Goal: Navigation & Orientation: Find specific page/section

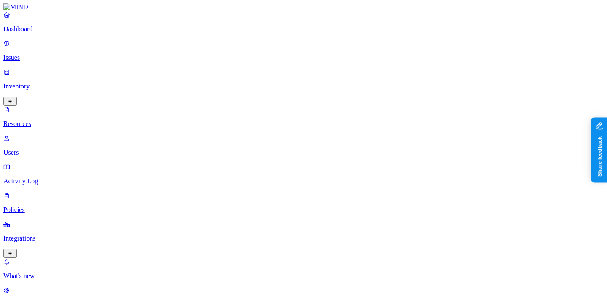
scroll to position [77, 0]
click at [33, 33] on p "Dashboard" at bounding box center [303, 29] width 600 height 8
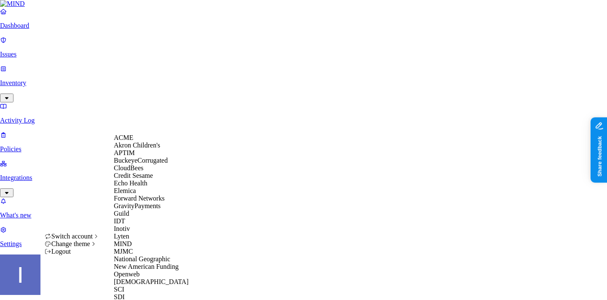
scroll to position [282, 0]
click at [158, 286] on div "SCI" at bounding box center [155, 290] width 82 height 8
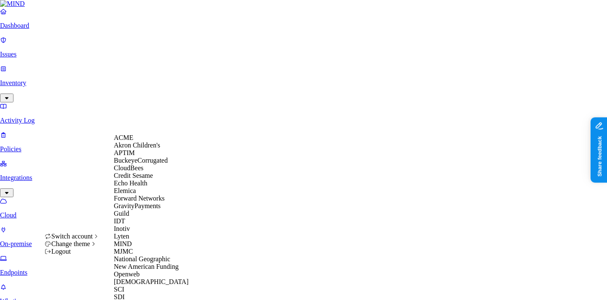
scroll to position [141, 0]
click at [142, 225] on div "Inotiv" at bounding box center [155, 229] width 82 height 8
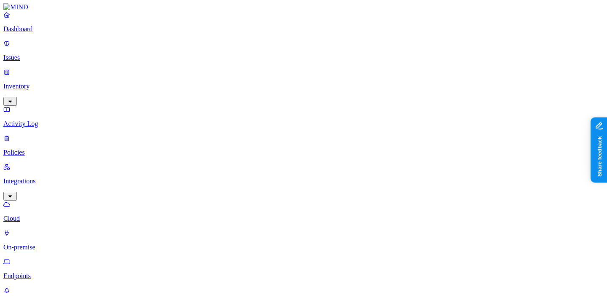
click at [63, 149] on p "Policies" at bounding box center [303, 153] width 600 height 8
click at [49, 163] on link "Integrations" at bounding box center [303, 181] width 600 height 36
click at [57, 258] on link "Endpoints" at bounding box center [303, 269] width 600 height 22
click at [55, 215] on p "Cloud" at bounding box center [303, 219] width 600 height 8
click at [56, 229] on link "On-premise" at bounding box center [303, 240] width 600 height 22
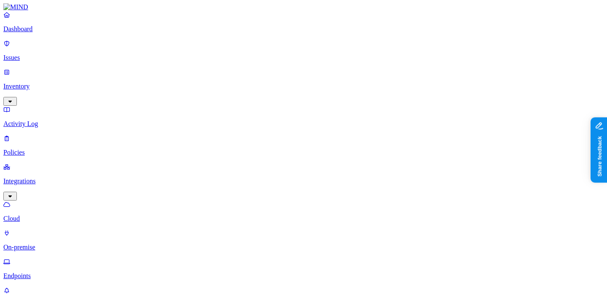
click at [57, 272] on p "Endpoints" at bounding box center [303, 276] width 600 height 8
click at [343, 72] on div "Last 7 days" at bounding box center [343, 76] width 0 height 23
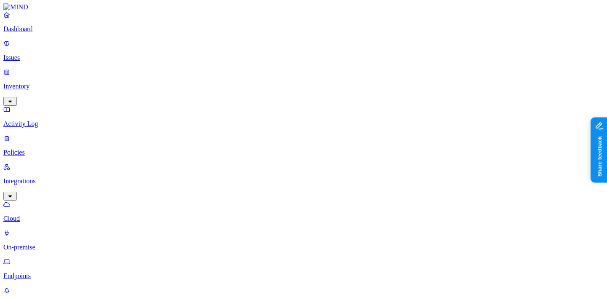
click at [29, 33] on link "Dashboard" at bounding box center [303, 22] width 600 height 22
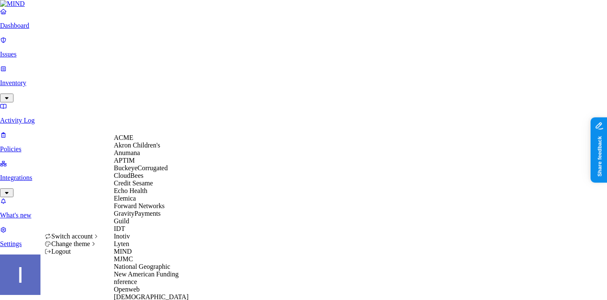
click at [139, 141] on div "ACME" at bounding box center [155, 138] width 82 height 8
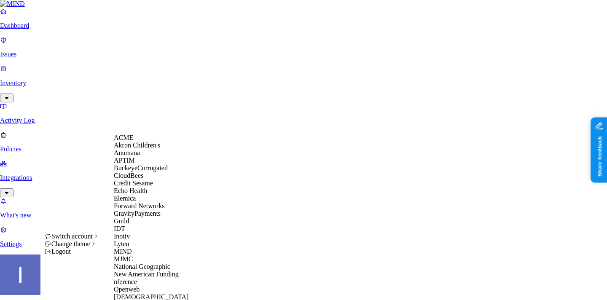
scroll to position [121, 0]
click at [148, 217] on div "Guild" at bounding box center [155, 221] width 82 height 8
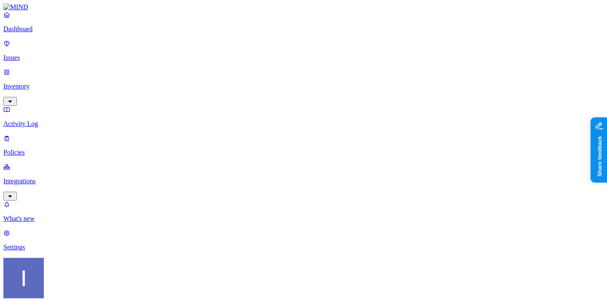
click at [63, 134] on link "Policies" at bounding box center [303, 145] width 600 height 22
click at [59, 177] on p "Integrations" at bounding box center [303, 181] width 600 height 8
click at [56, 147] on nav "Dashboard Issues Inventory Activity Log Policies Integrations Cloud Endpoints W…" at bounding box center [303, 160] width 600 height 298
click at [52, 150] on nav "Dashboard Issues Inventory Activity Log Policies Integrations Cloud Endpoints W…" at bounding box center [303, 160] width 600 height 298
click at [52, 244] on p "Endpoints" at bounding box center [303, 248] width 600 height 8
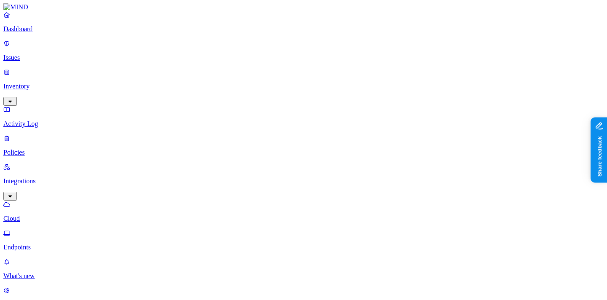
scroll to position [153, 0]
click at [52, 33] on p "Dashboard" at bounding box center [303, 29] width 600 height 8
